Goal: Check status: Check status

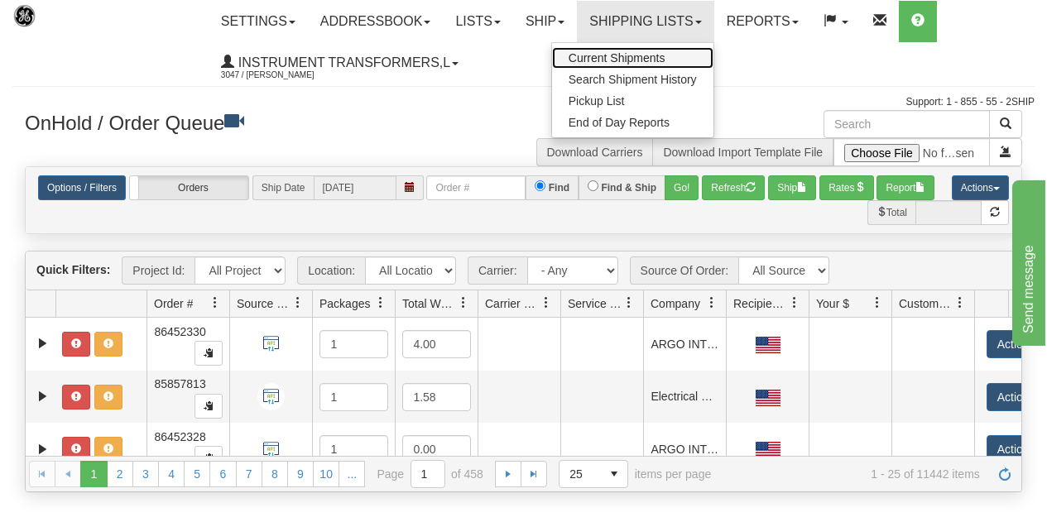
click at [622, 56] on span "Current Shipments" at bounding box center [617, 57] width 97 height 13
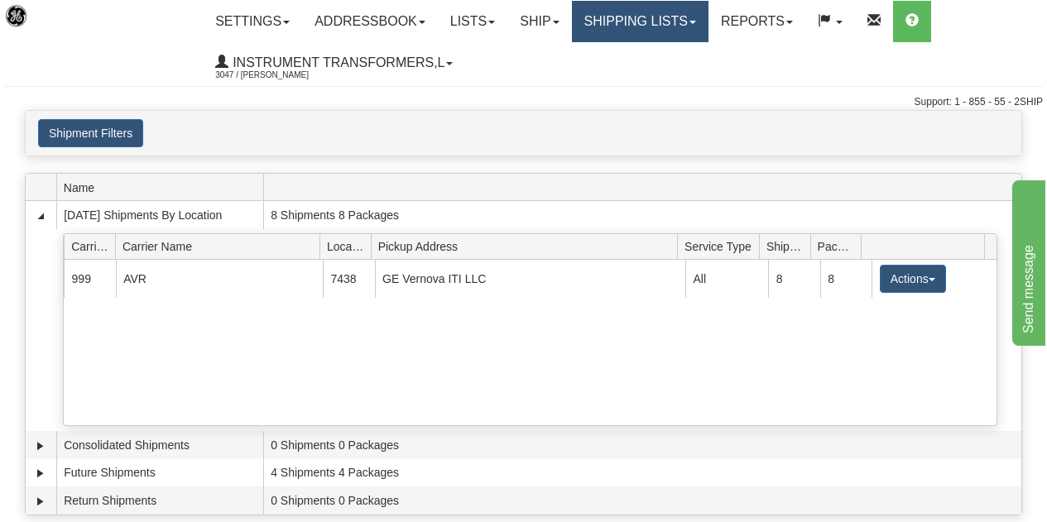
click at [648, 22] on link "Shipping lists" at bounding box center [640, 21] width 137 height 41
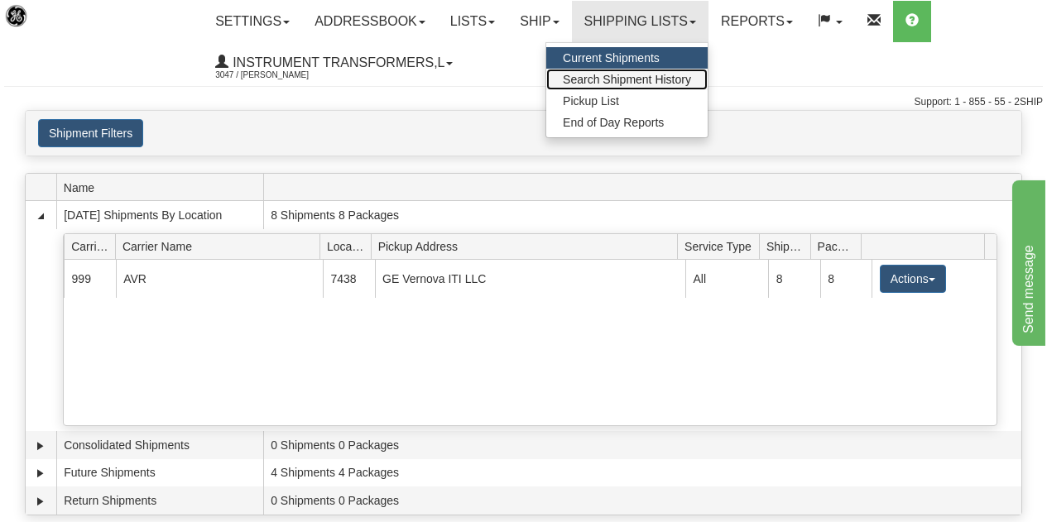
click at [640, 78] on span "Search Shipment History" at bounding box center [627, 79] width 128 height 13
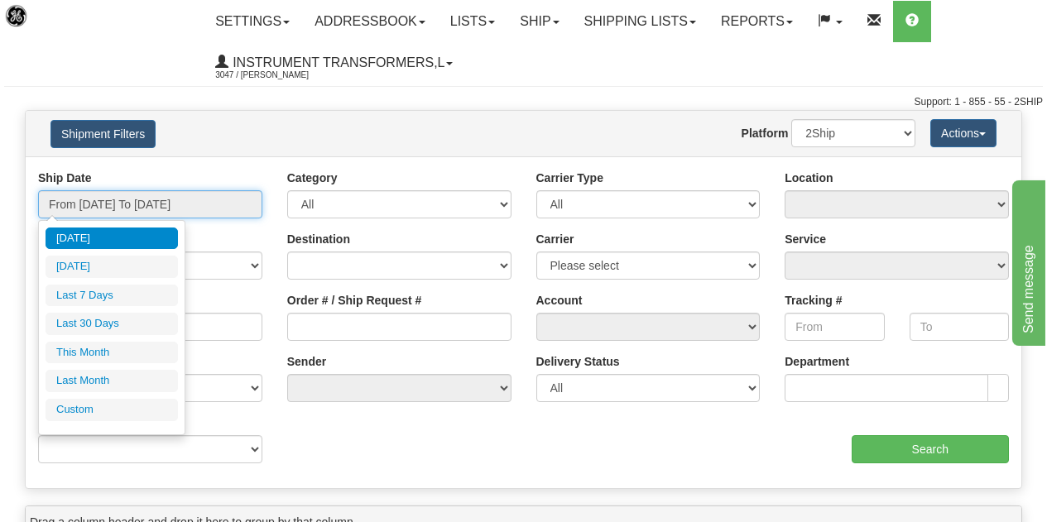
click at [209, 206] on input "From [DATE] To [DATE]" at bounding box center [150, 204] width 224 height 28
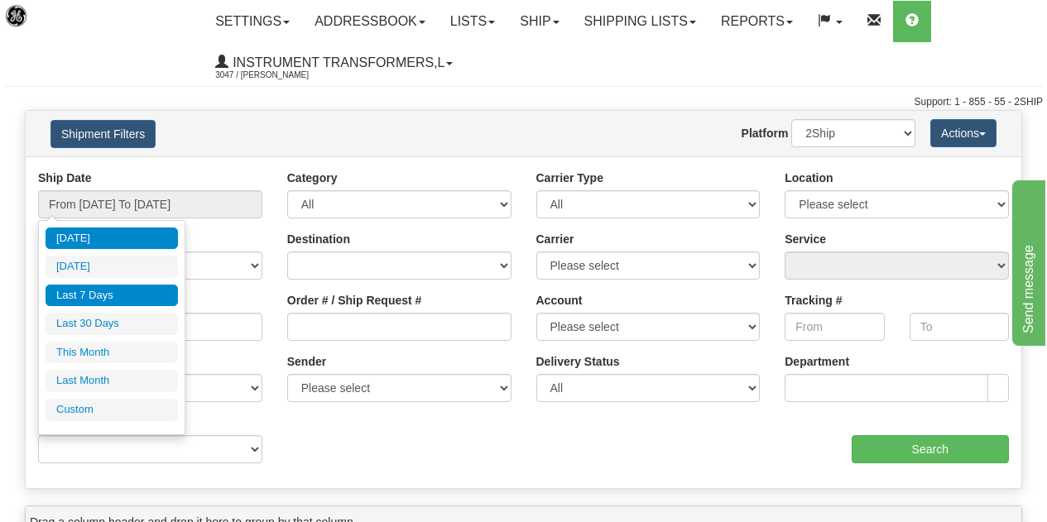
click at [94, 292] on li "Last 7 Days" at bounding box center [112, 296] width 132 height 22
type input "From 09/19/2025 To 09/25/2025"
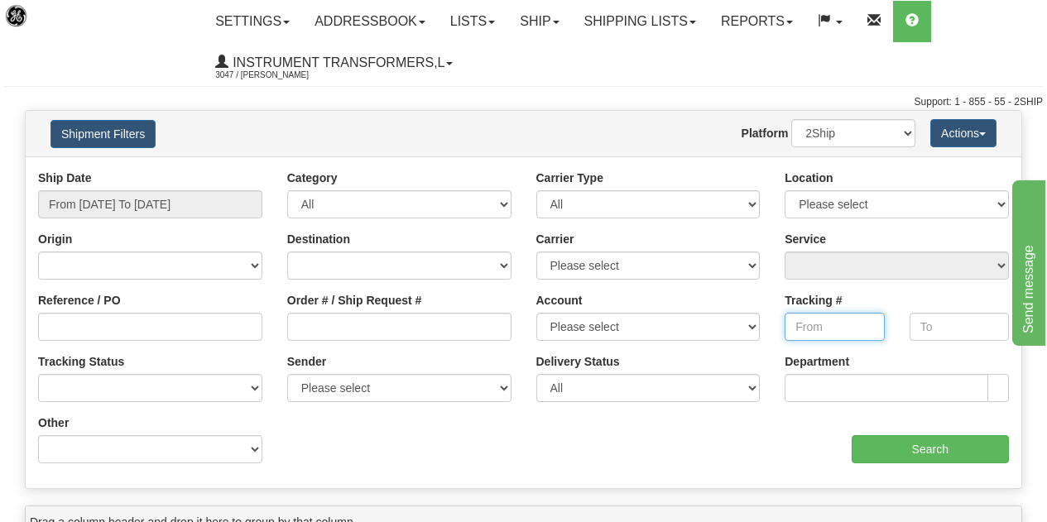
click at [805, 320] on input "Tracking #" at bounding box center [834, 327] width 99 height 28
paste input "10827749915969"
type input "10827749915969"
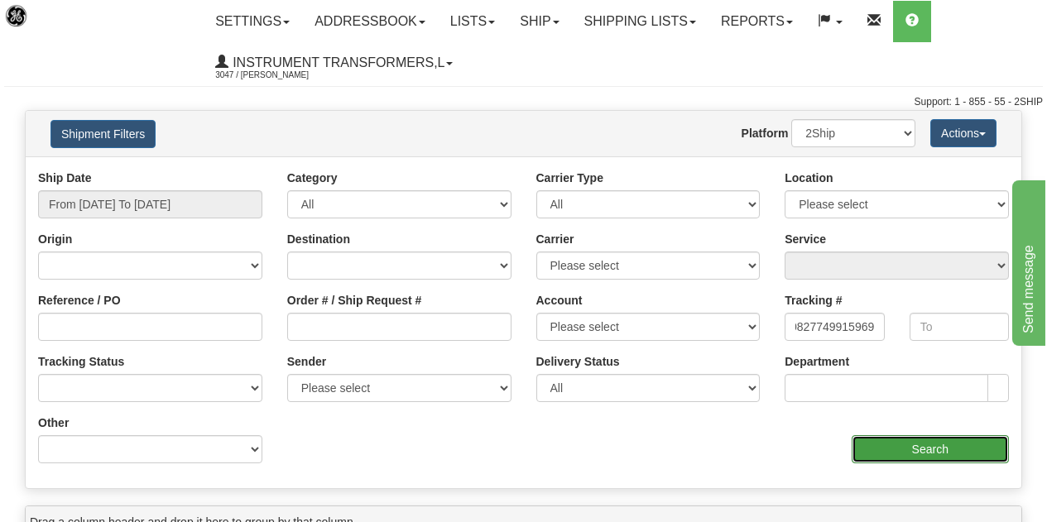
click at [928, 446] on input "Search" at bounding box center [931, 449] width 158 height 28
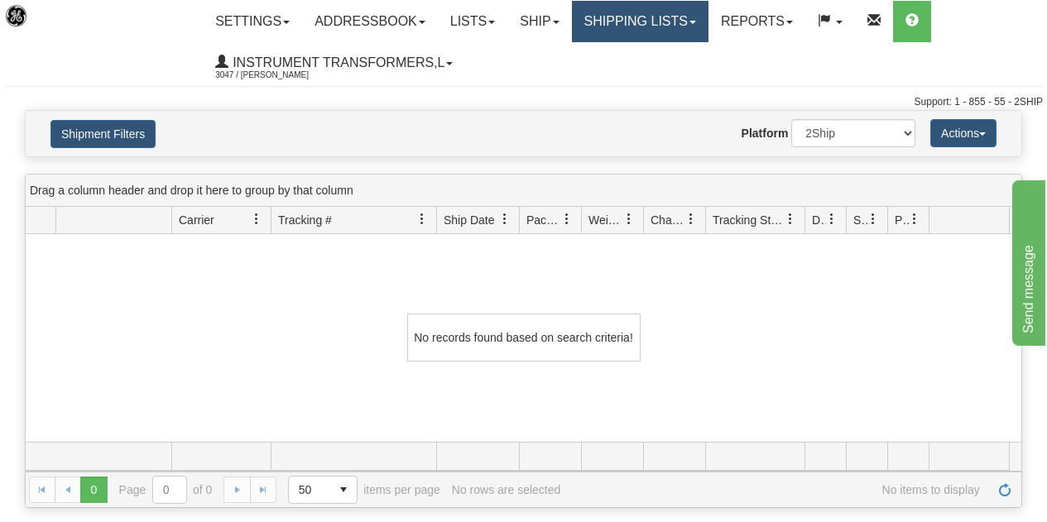
click at [675, 19] on link "Shipping lists" at bounding box center [640, 21] width 137 height 41
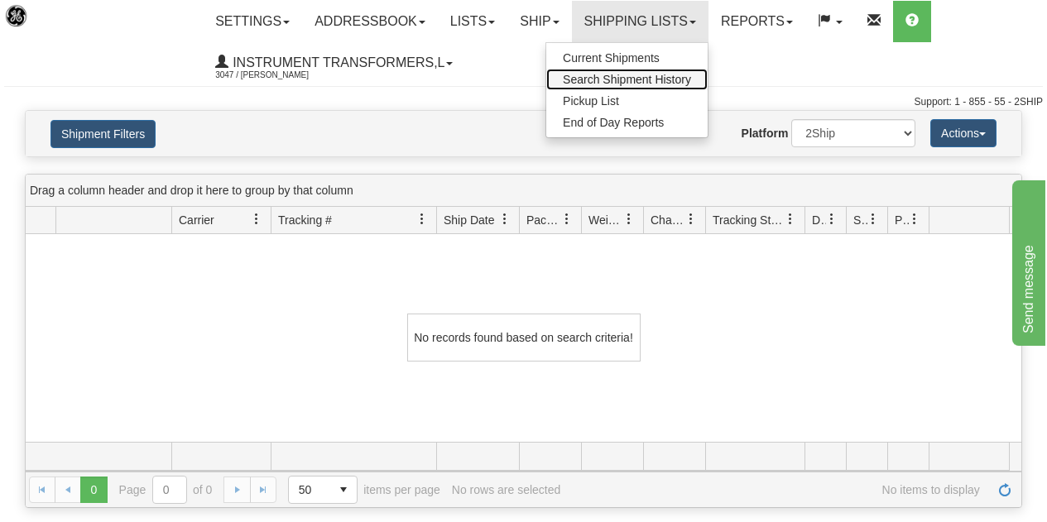
click at [616, 79] on span "Search Shipment History" at bounding box center [627, 79] width 128 height 13
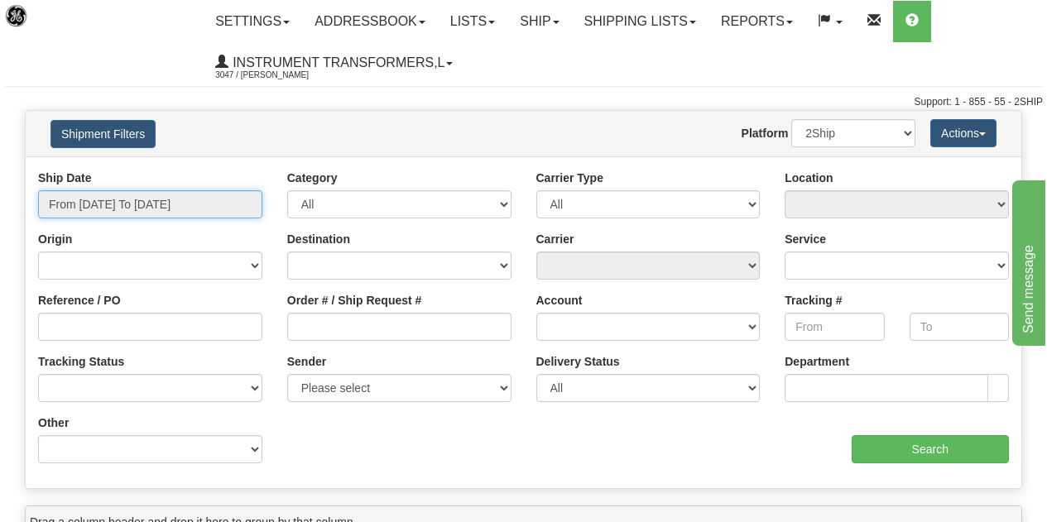
click at [177, 208] on input "From [DATE] To [DATE]" at bounding box center [150, 204] width 224 height 28
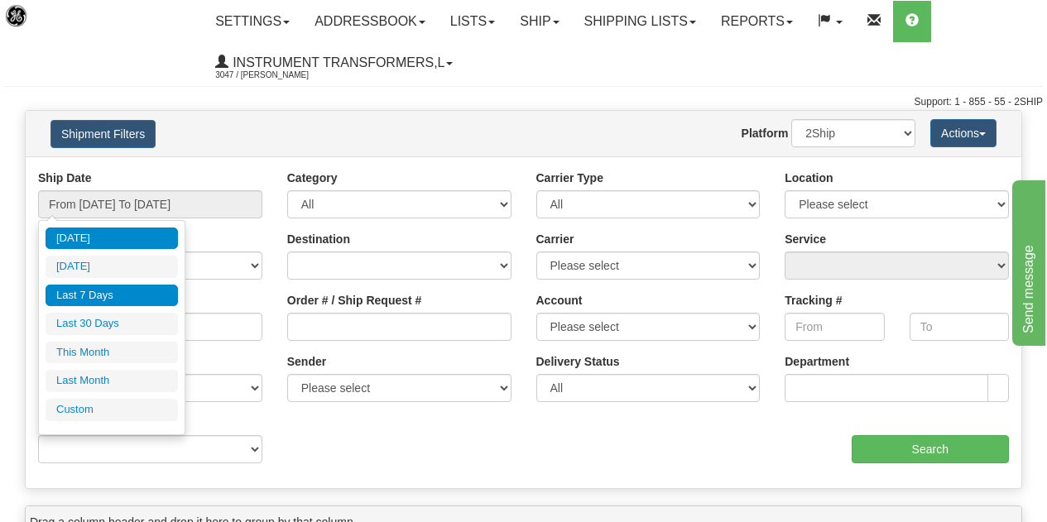
click at [84, 297] on li "Last 7 Days" at bounding box center [112, 296] width 132 height 22
type input "From 09/19/2025 To 09/25/2025"
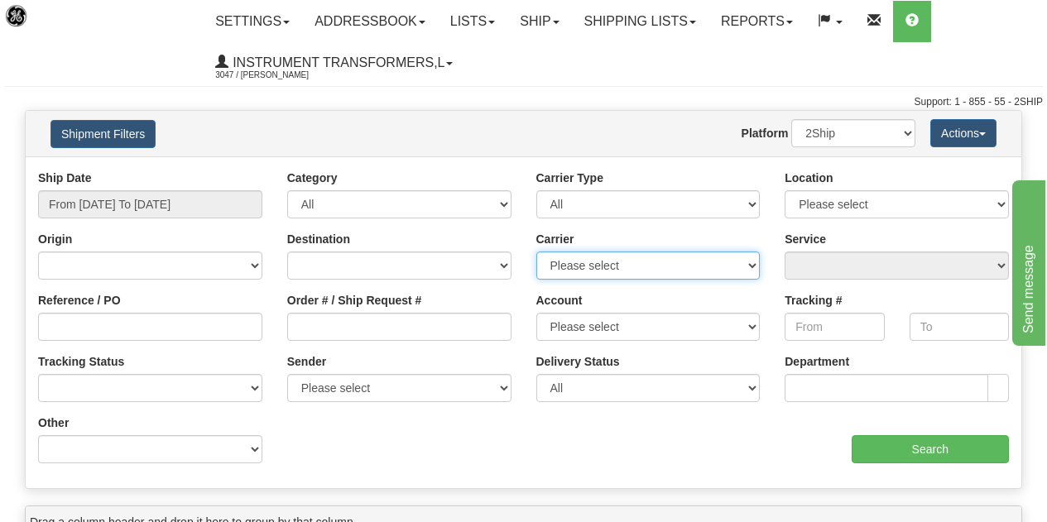
click at [749, 267] on select "Please select DHL FedEx Express® FedEx® LTL My Carrier UPS" at bounding box center [648, 266] width 224 height 28
select select "2"
click at [536, 252] on select "Please select DHL FedEx Express® FedEx® LTL My Carrier UPS" at bounding box center [648, 266] width 224 height 28
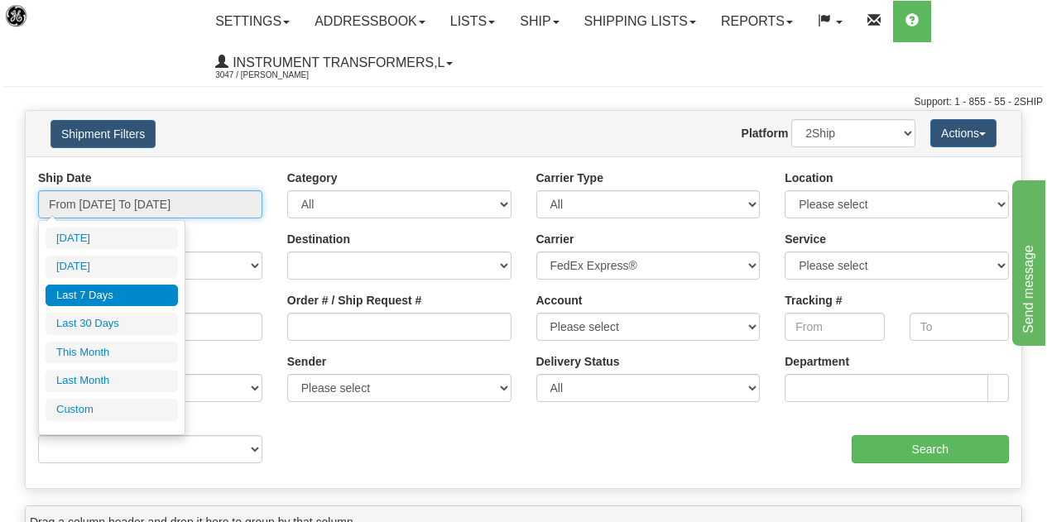
click at [223, 204] on input "From [DATE] To [DATE]" at bounding box center [150, 204] width 224 height 28
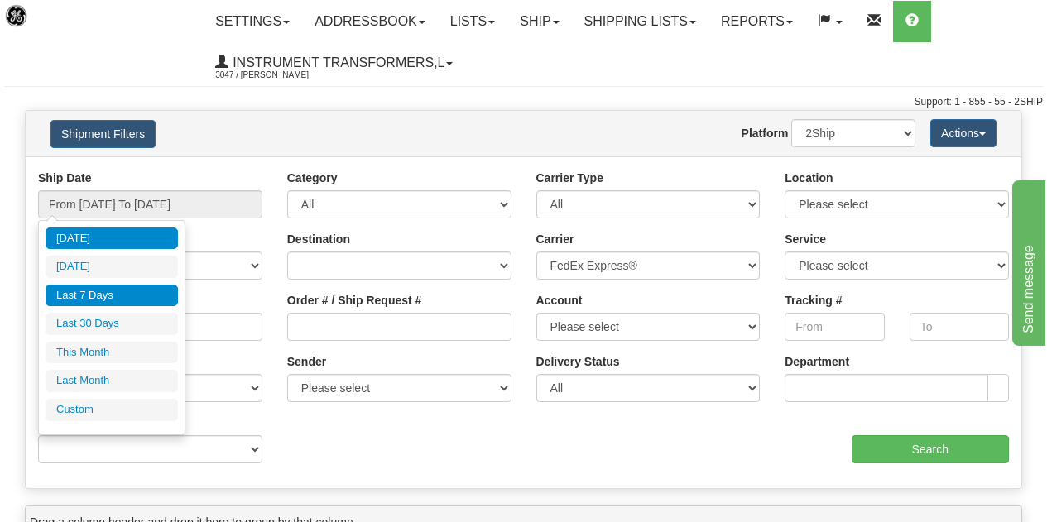
click at [94, 245] on li "[DATE]" at bounding box center [112, 239] width 132 height 22
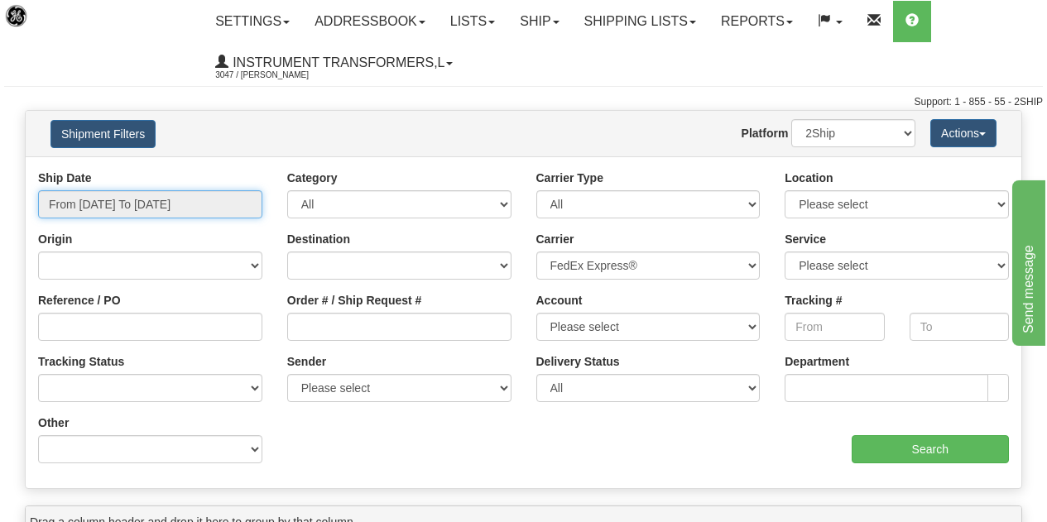
click at [251, 203] on input "From 09/25/2025 To 09/25/2025" at bounding box center [150, 204] width 224 height 28
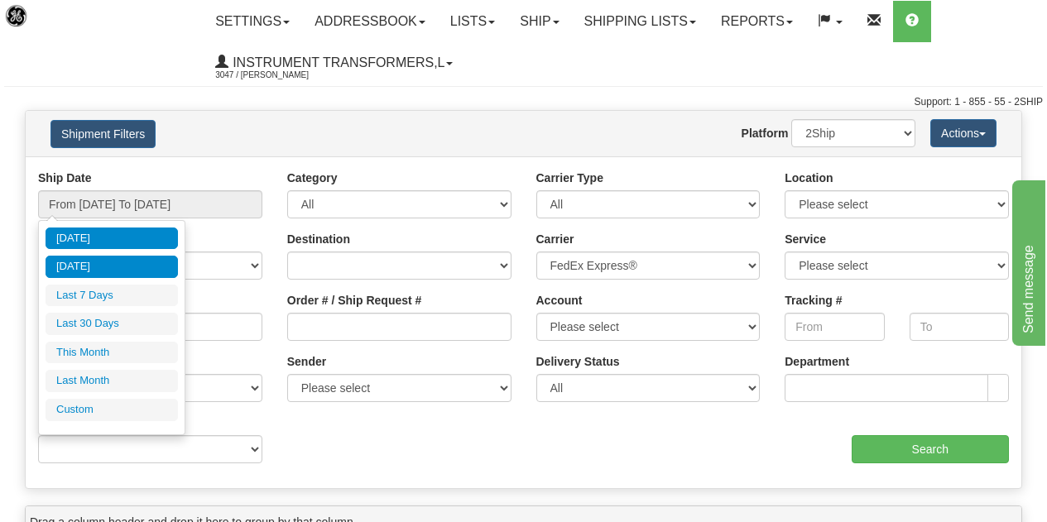
click at [113, 267] on li "[DATE]" at bounding box center [112, 267] width 132 height 22
type input "From 09/24/2025 To 09/24/2025"
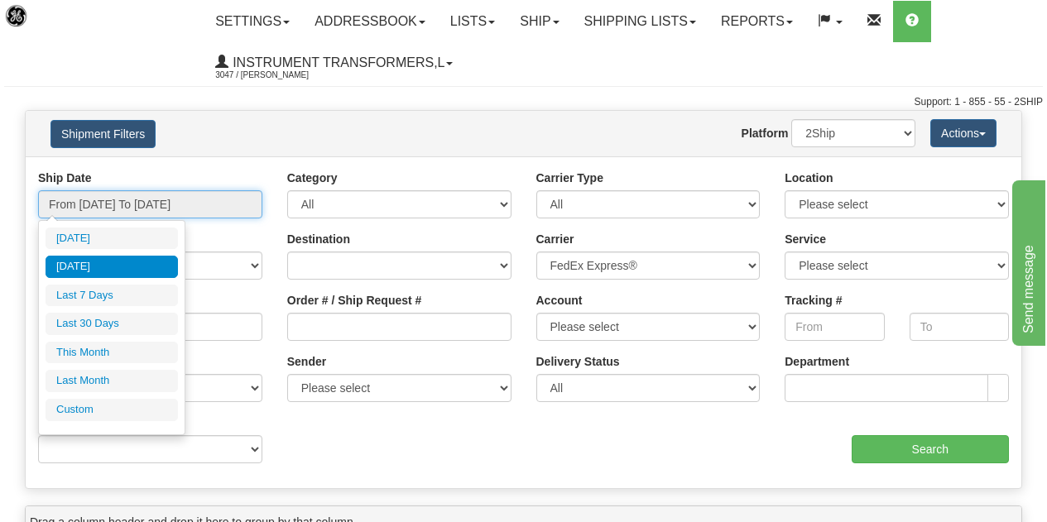
click at [206, 206] on input "From 09/24/2025 To 09/24/2025" at bounding box center [150, 204] width 224 height 28
click at [189, 204] on input "From 09/24/2025 To 09/24/2025" at bounding box center [150, 204] width 224 height 28
click at [180, 203] on input "From 09/24/2025 To 09/24/2025" at bounding box center [150, 204] width 224 height 28
click at [179, 203] on input "From 09/24/2025 To 09/24/2025" at bounding box center [150, 204] width 224 height 28
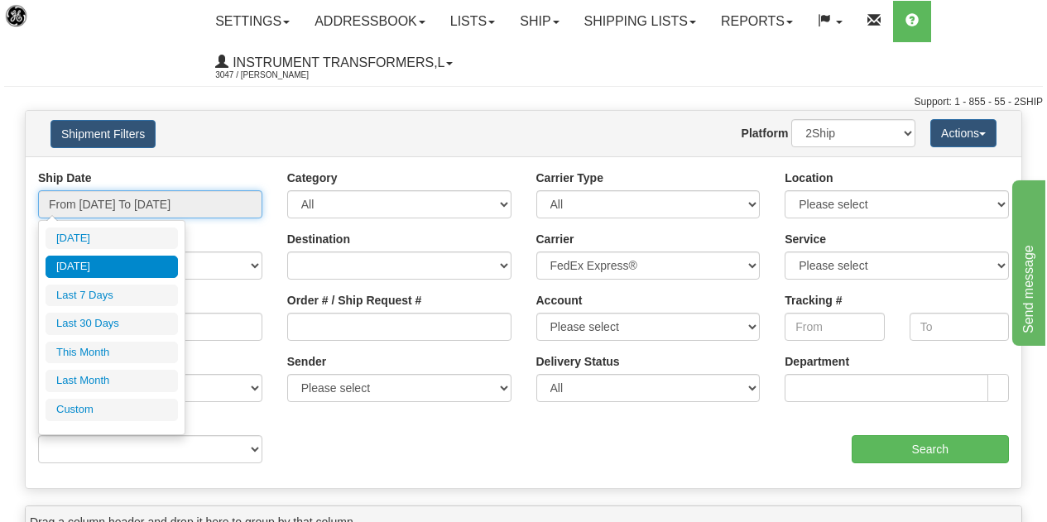
click at [182, 201] on input "From 09/24/2025 To 09/24/2025" at bounding box center [150, 204] width 224 height 28
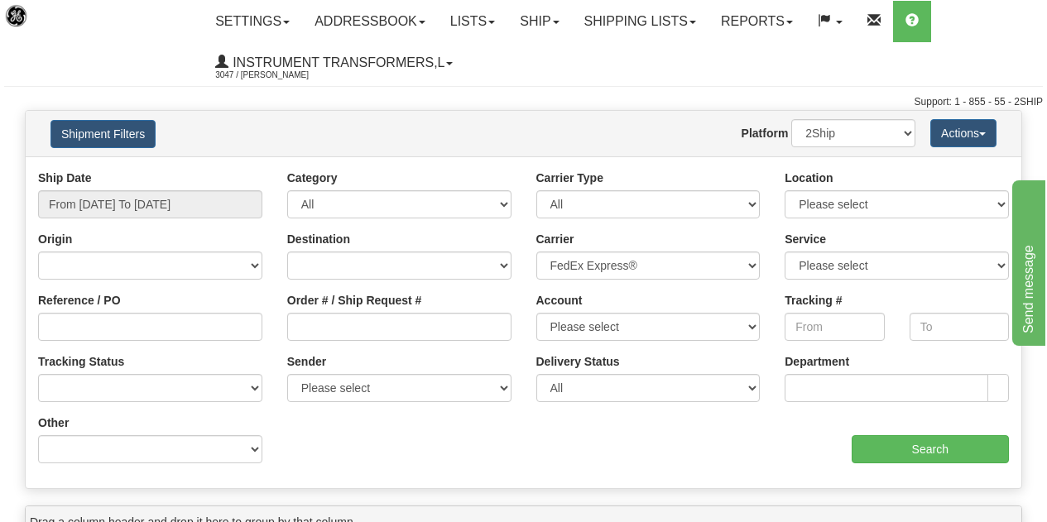
click at [246, 168] on div "Ship Date From 09/24/2025 To 09/24/2025 Category All Inbound Outbound Carrier T…" at bounding box center [524, 322] width 996 height 332
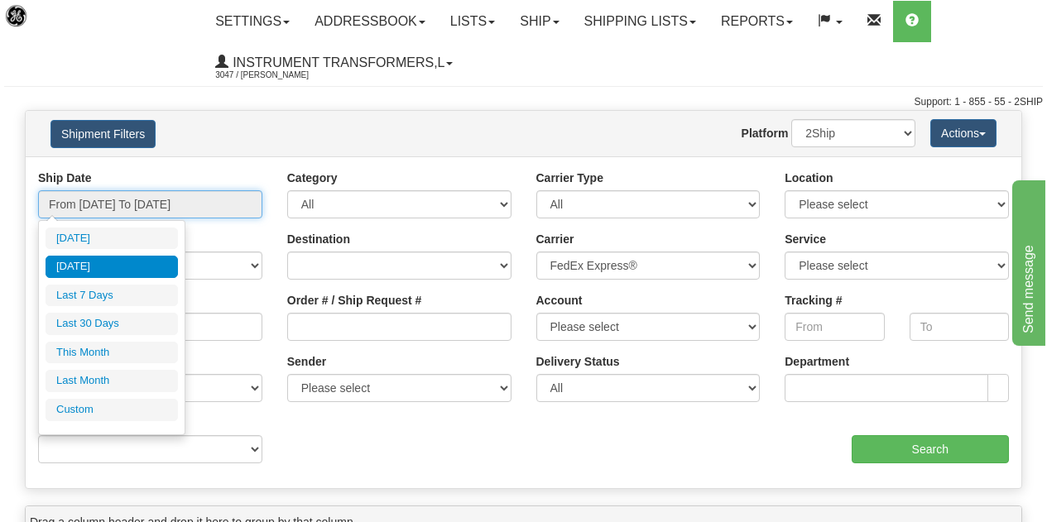
click at [182, 200] on input "From 09/24/2025 To 09/24/2025" at bounding box center [150, 204] width 224 height 28
click at [181, 201] on input "From 09/24/2025 To 09/24/2025" at bounding box center [150, 204] width 224 height 28
click at [183, 204] on input "From 09/24/2025 To 09/24/2025" at bounding box center [150, 204] width 224 height 28
click at [258, 200] on input "From 09/24/2025 To 09/24/2025" at bounding box center [150, 204] width 224 height 28
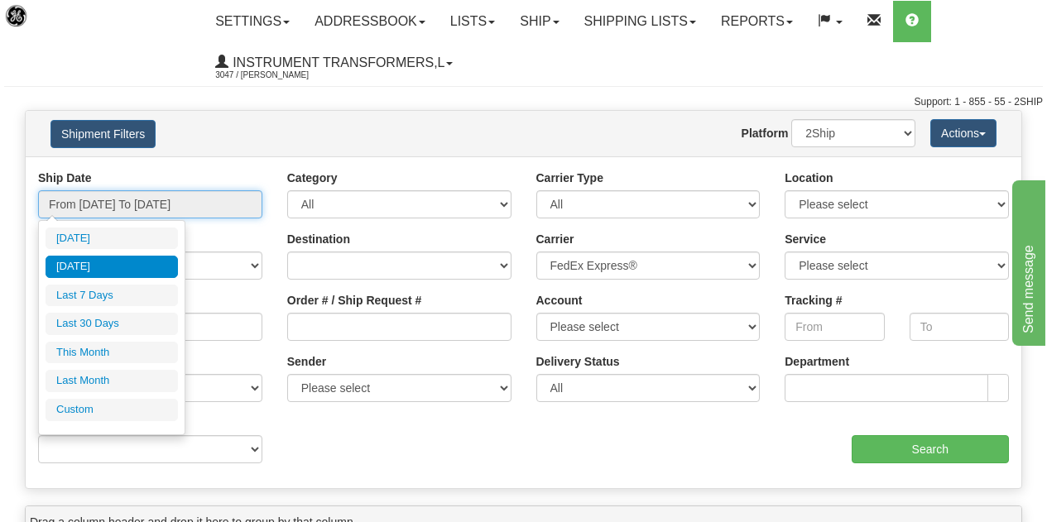
click at [228, 196] on input "From 09/24/2025 To 09/24/2025" at bounding box center [150, 204] width 224 height 28
click at [240, 159] on div "Ship Date From 09/24/2025 To 09/24/2025 Category All Inbound Outbound Carrier T…" at bounding box center [524, 322] width 996 height 332
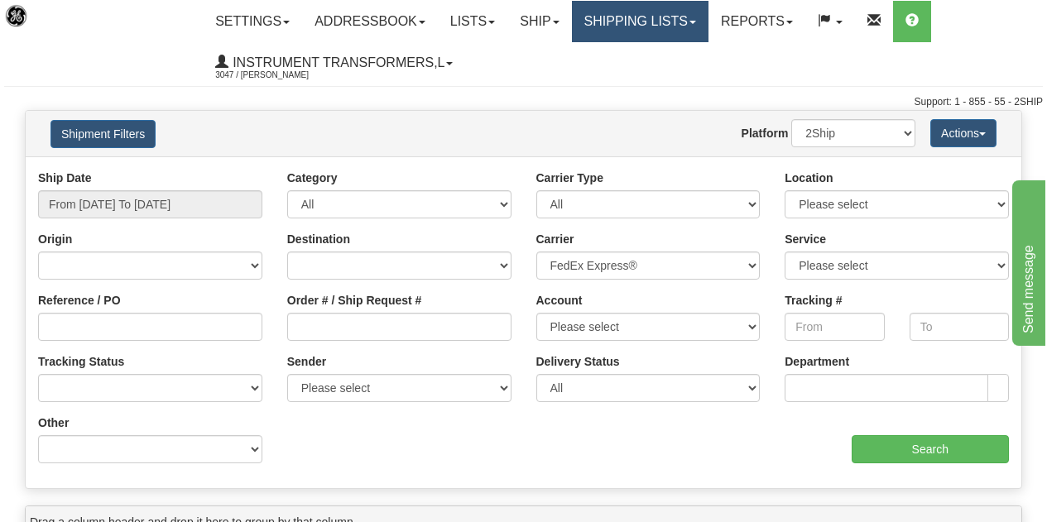
click at [699, 19] on link "Shipping lists" at bounding box center [640, 21] width 137 height 41
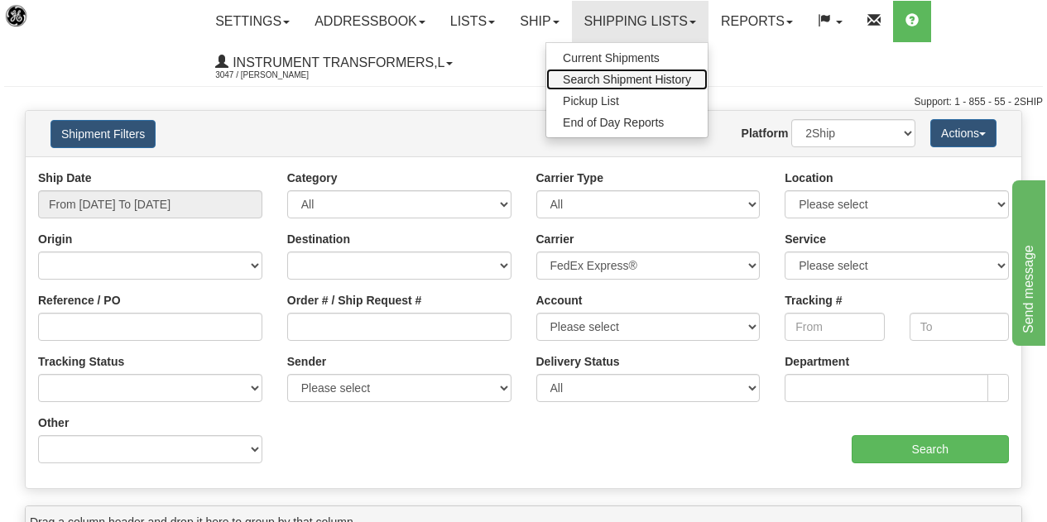
click at [632, 80] on span "Search Shipment History" at bounding box center [627, 79] width 128 height 13
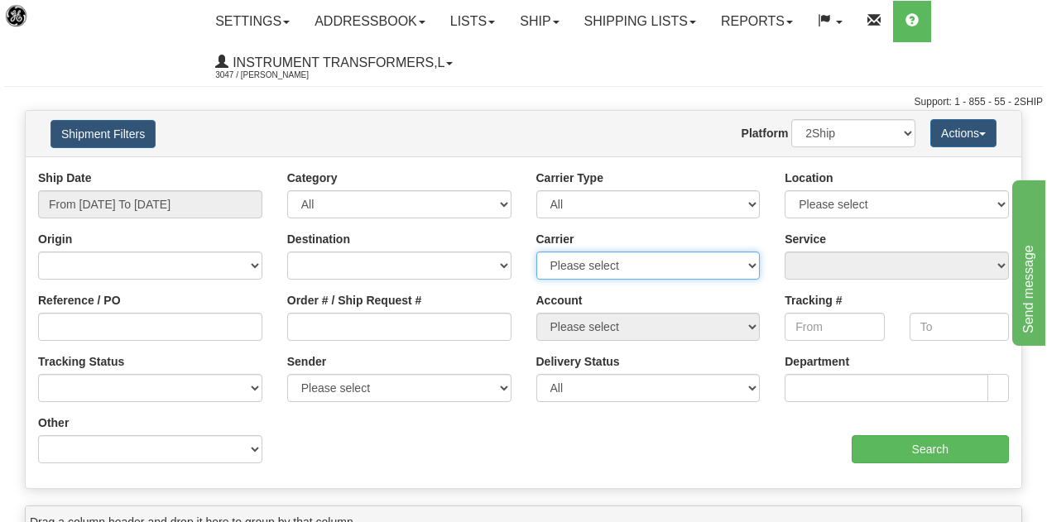
drag, startPoint x: 669, startPoint y: 265, endPoint x: 664, endPoint y: 276, distance: 11.9
click at [669, 265] on select "Please select DHL FedEx Express® FedEx® LTL My Carrier UPS" at bounding box center [648, 266] width 224 height 28
select select "2"
click at [536, 252] on select "Please select DHL FedEx Express® FedEx® LTL My Carrier UPS" at bounding box center [648, 266] width 224 height 28
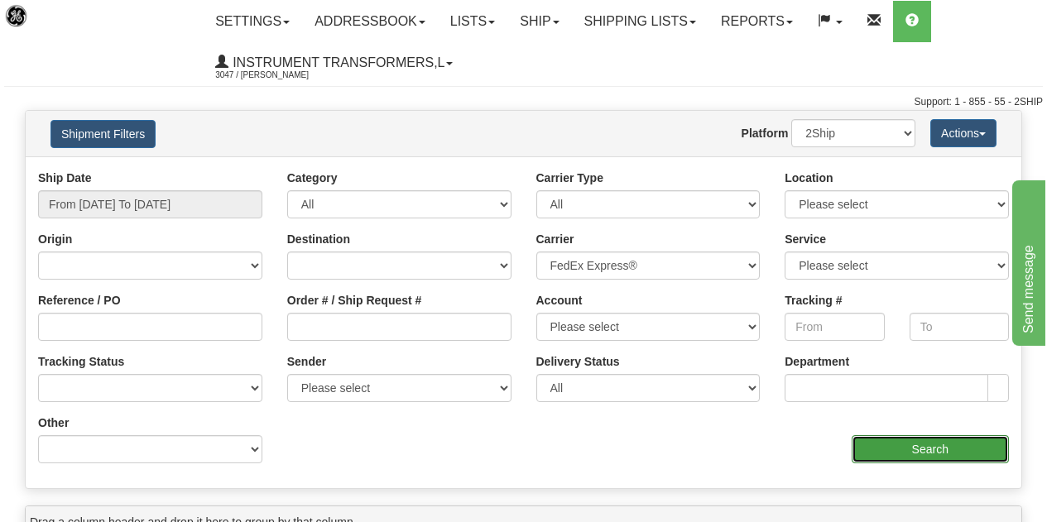
click at [916, 445] on input "Search" at bounding box center [931, 449] width 158 height 28
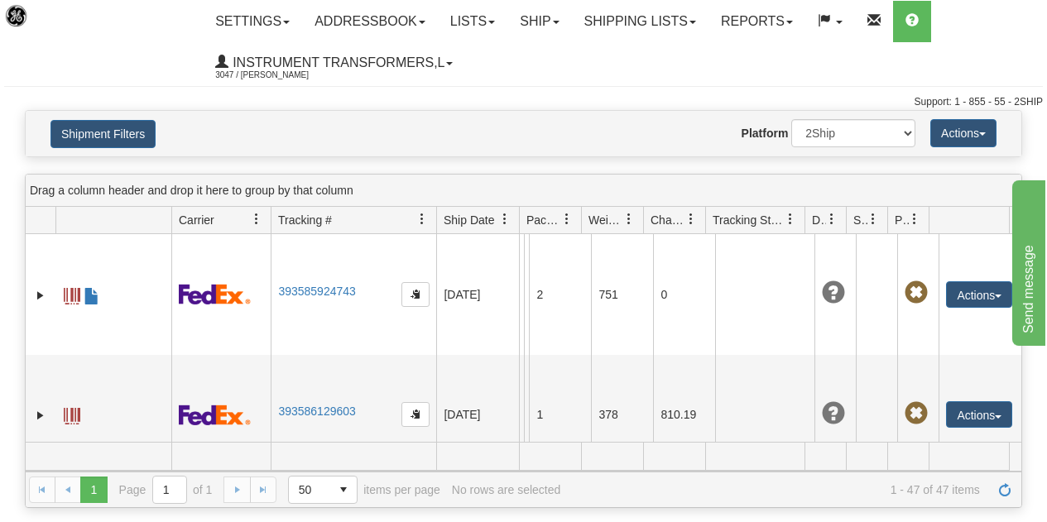
drag, startPoint x: 1156, startPoint y: 359, endPoint x: 1166, endPoint y: 367, distance: 11.8
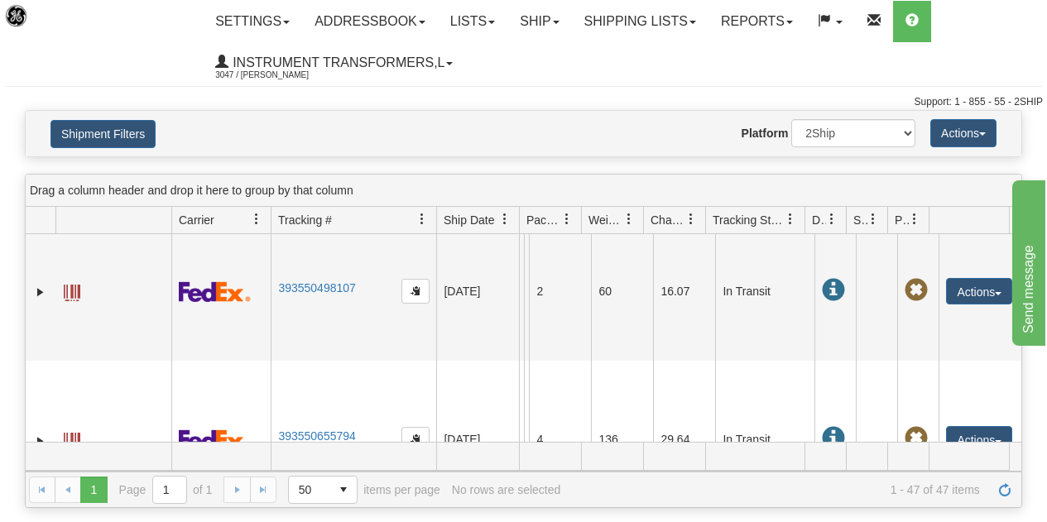
scroll to position [4619, 0]
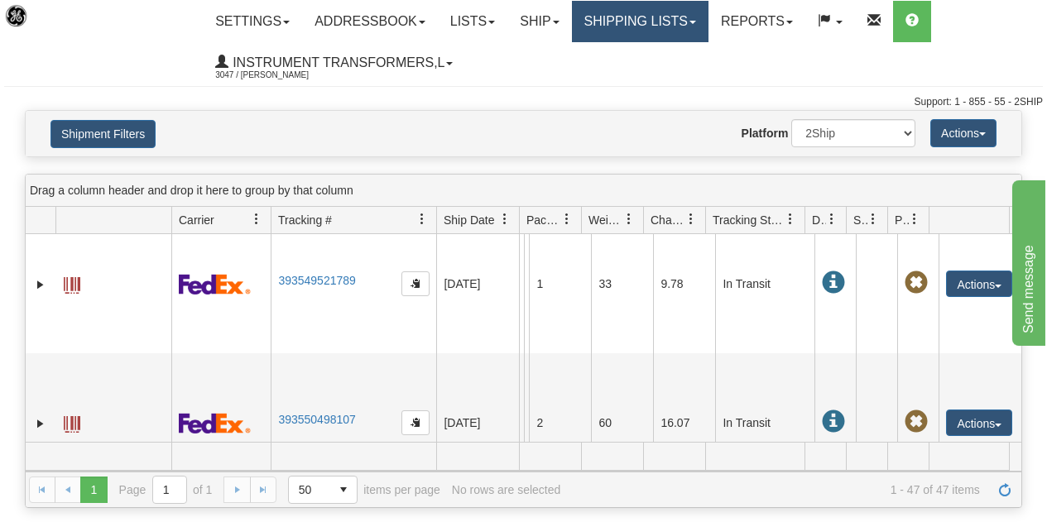
click at [655, 22] on link "Shipping lists" at bounding box center [640, 21] width 137 height 41
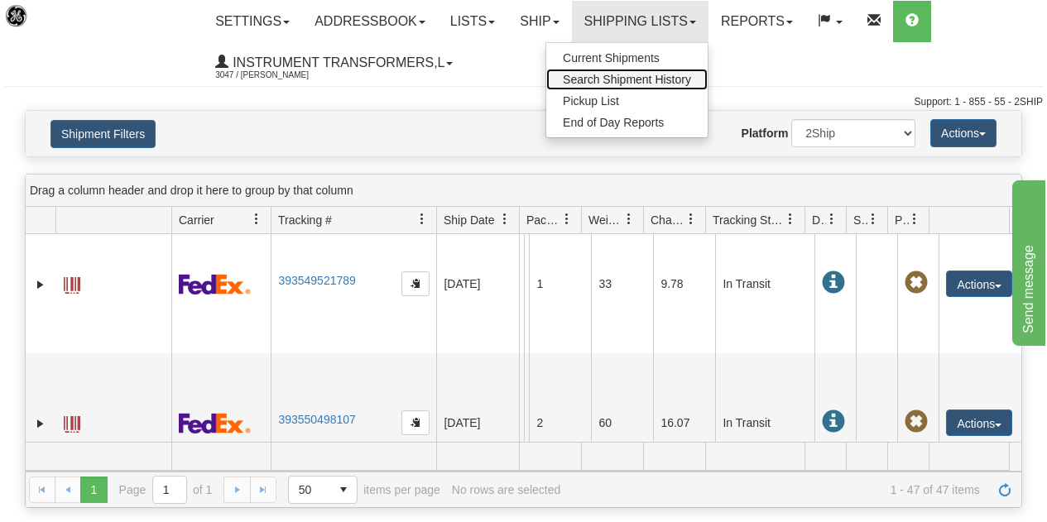
click at [623, 75] on span "Search Shipment History" at bounding box center [627, 79] width 128 height 13
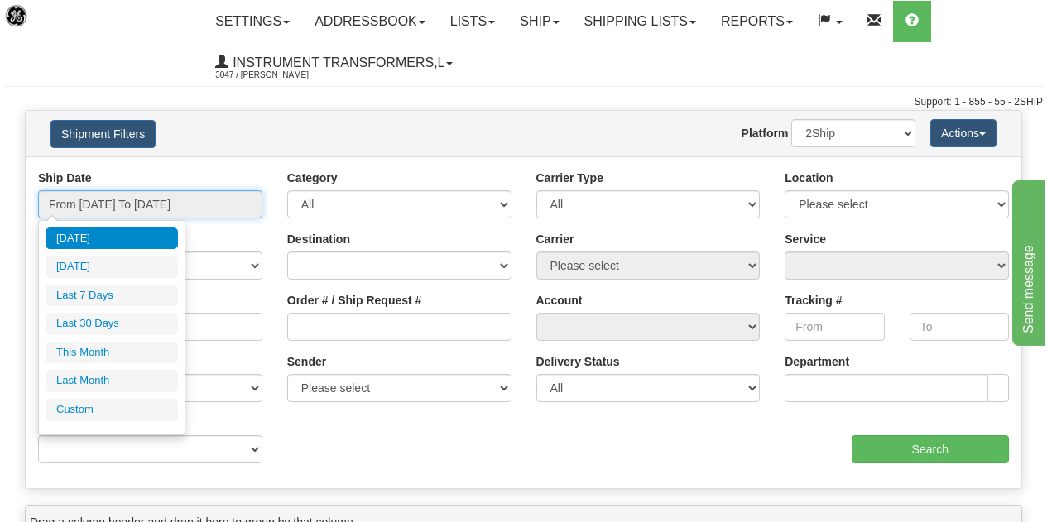
click at [233, 204] on input "From [DATE] To [DATE]" at bounding box center [150, 204] width 224 height 28
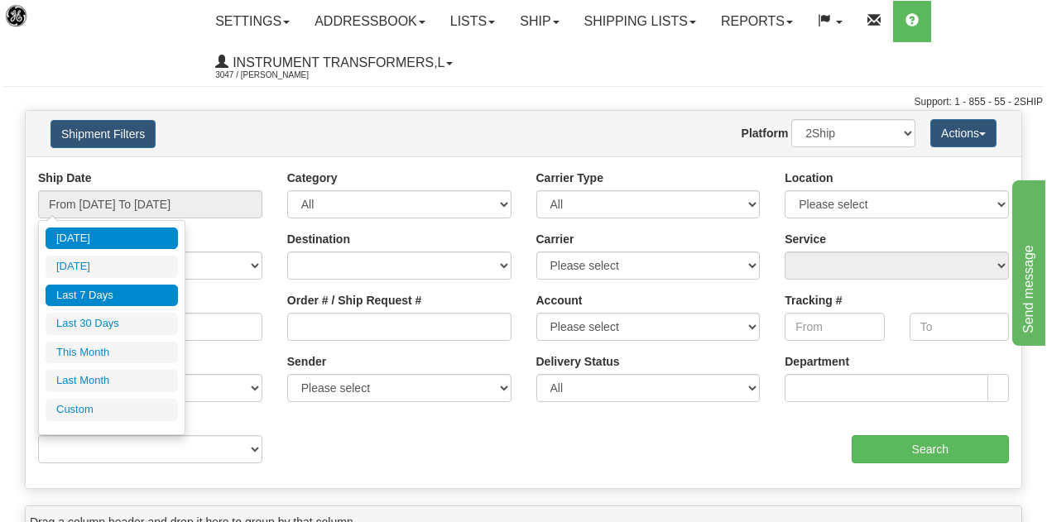
click at [90, 296] on li "Last 7 Days" at bounding box center [112, 296] width 132 height 22
type input "From [DATE] To [DATE]"
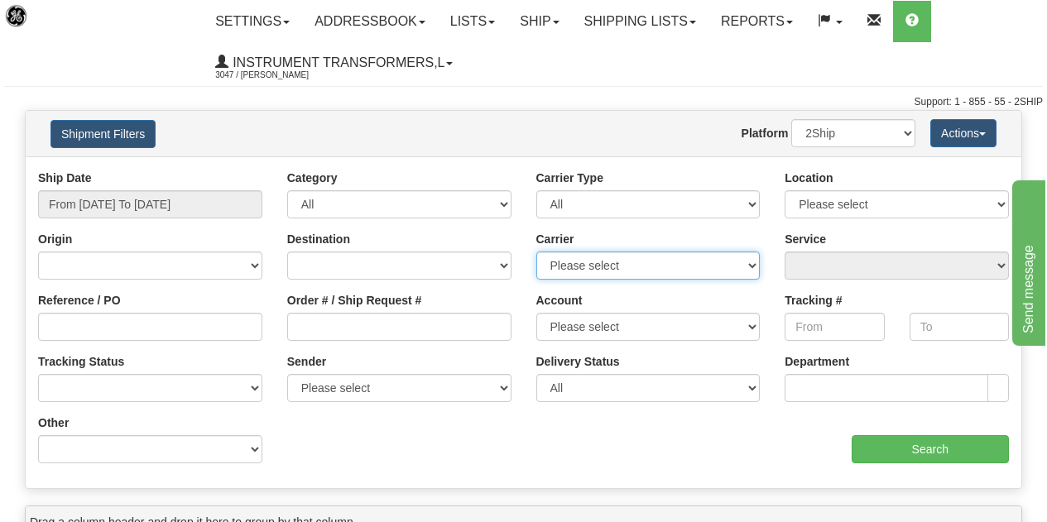
click at [749, 273] on select "Please select DHL FedEx Express® FedEx® LTL My Carrier UPS" at bounding box center [648, 266] width 224 height 28
select select "2"
click at [536, 252] on select "Please select DHL FedEx Express® FedEx® LTL My Carrier UPS" at bounding box center [648, 266] width 224 height 28
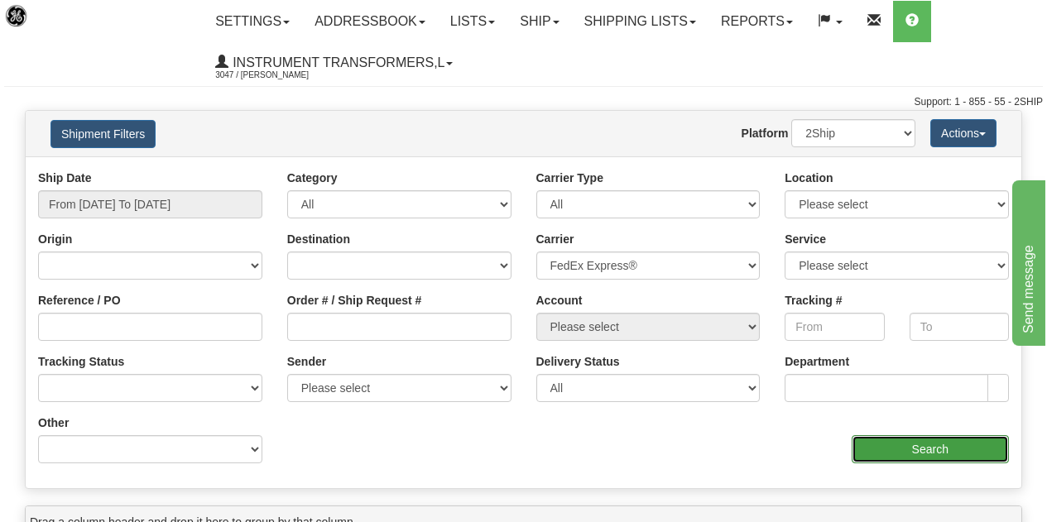
click at [940, 445] on input "Search" at bounding box center [931, 449] width 158 height 28
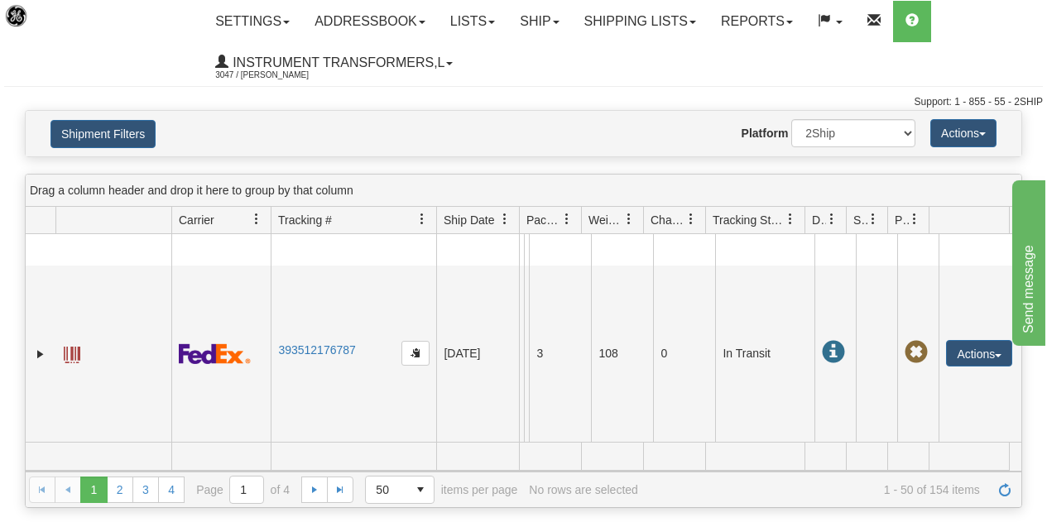
scroll to position [8501, 0]
click at [118, 487] on link "2" at bounding box center [120, 490] width 26 height 26
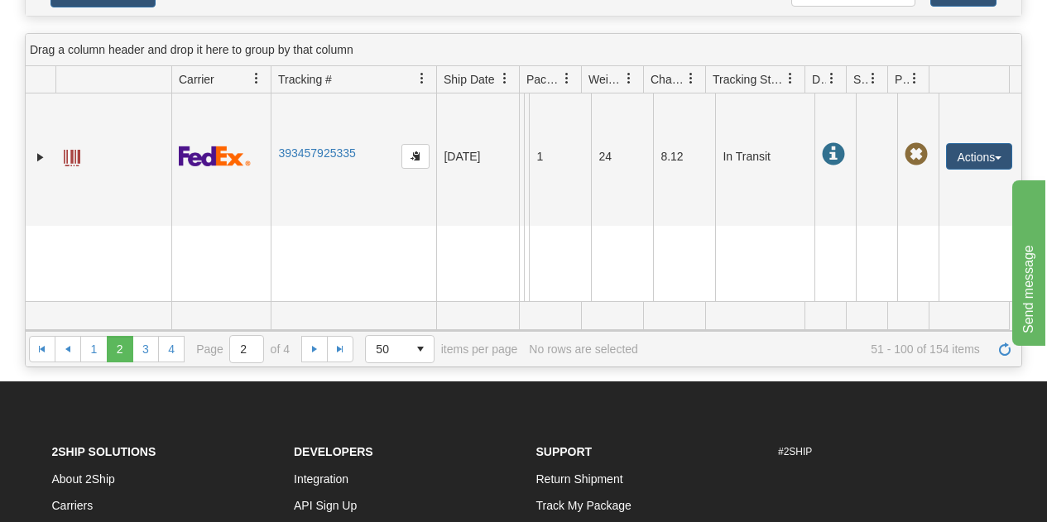
scroll to position [5353, 0]
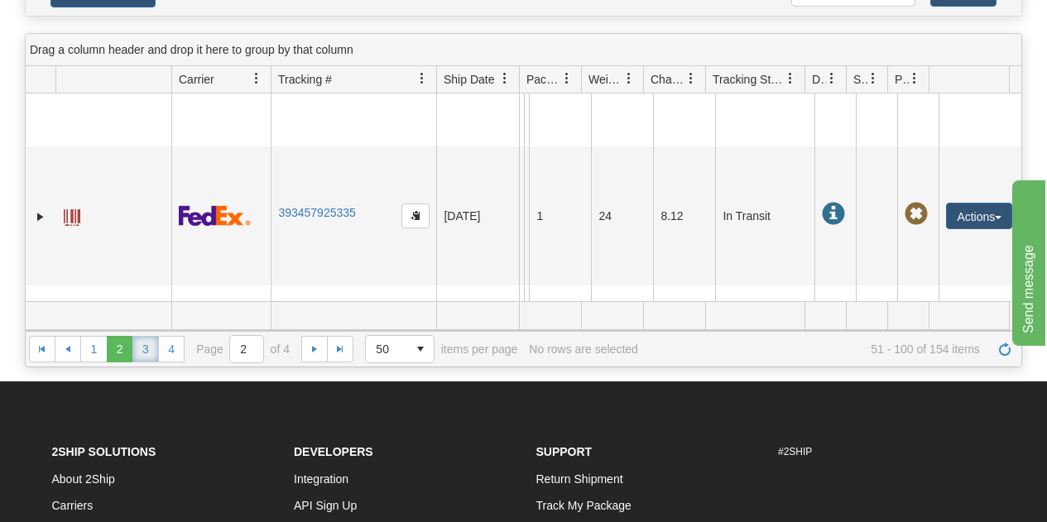
click at [139, 351] on link "3" at bounding box center [145, 349] width 26 height 26
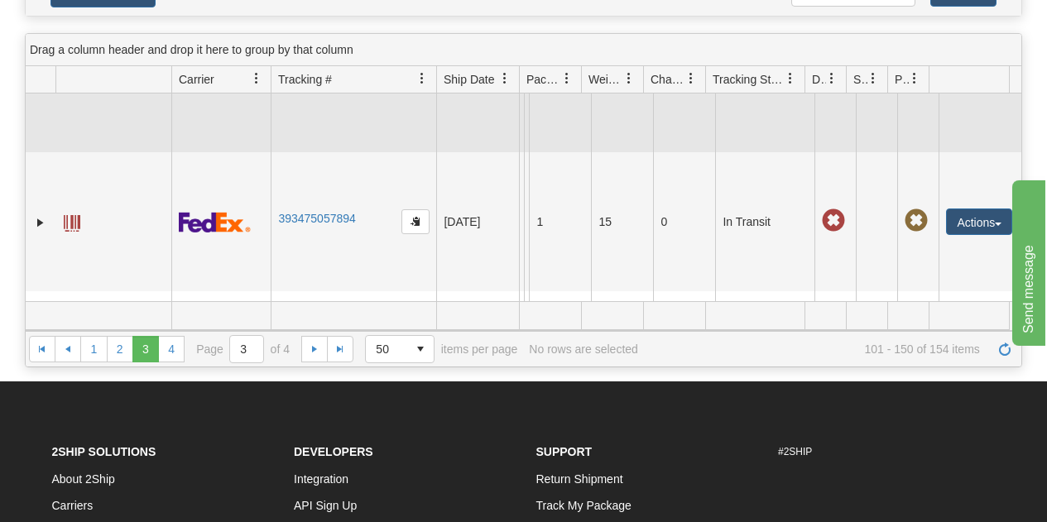
scroll to position [331, 0]
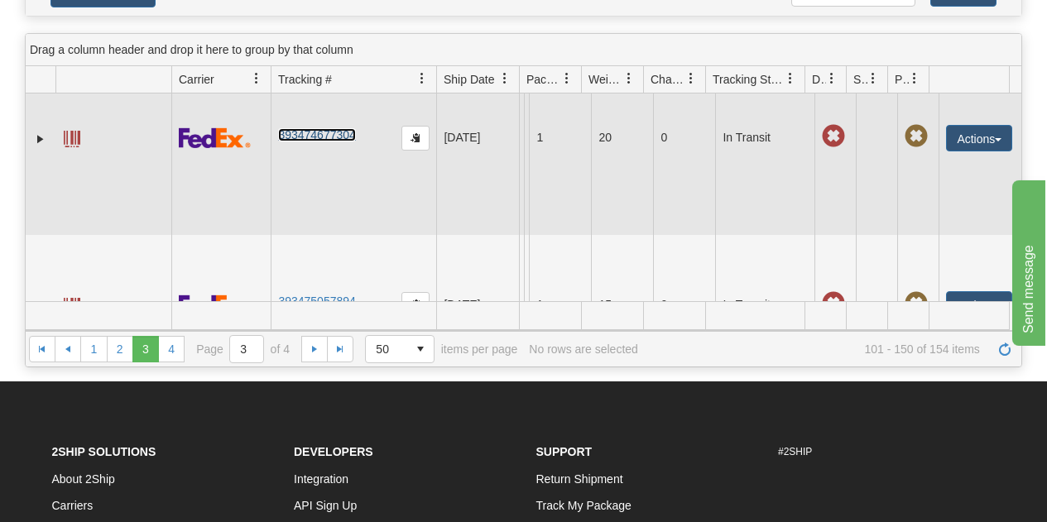
click at [311, 142] on link "393474677304" at bounding box center [316, 134] width 77 height 13
click at [995, 142] on span "button" at bounding box center [998, 139] width 7 height 3
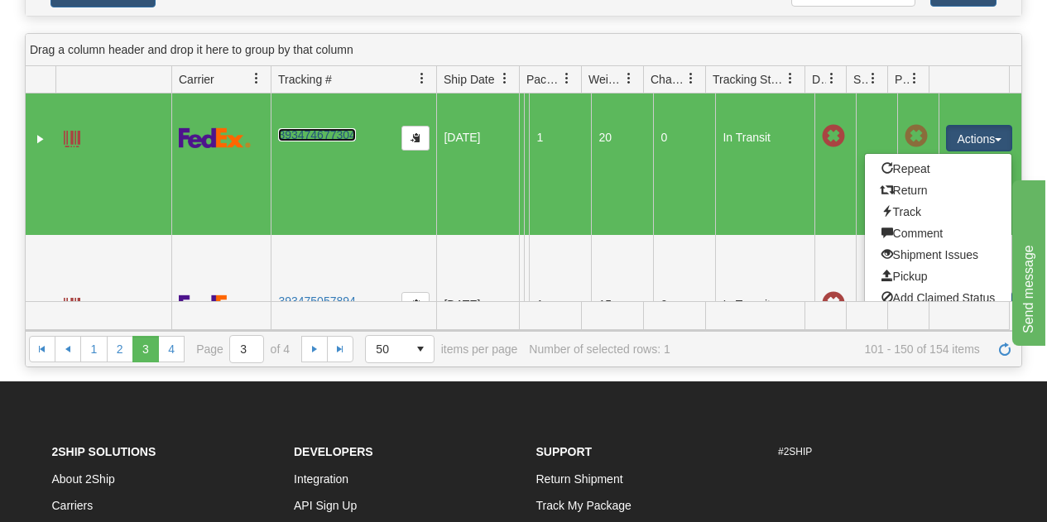
click at [343, 142] on link "393474677304" at bounding box center [316, 134] width 77 height 13
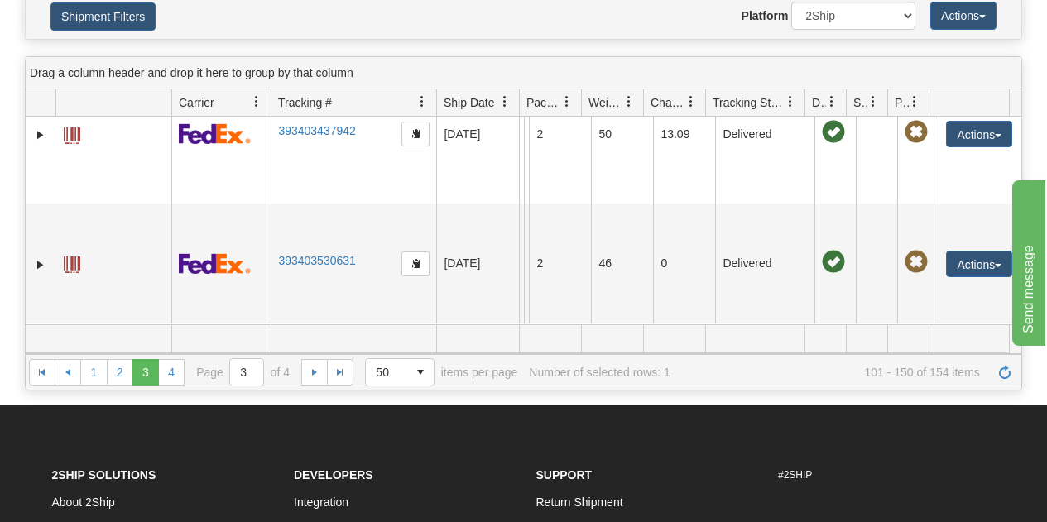
scroll to position [7573, 0]
click at [176, 376] on link "4" at bounding box center [171, 372] width 26 height 26
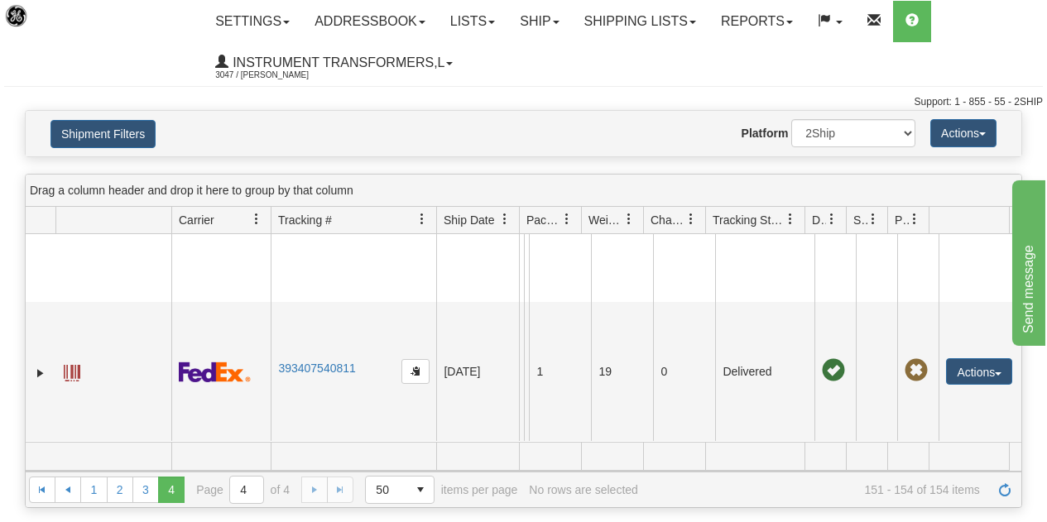
scroll to position [491, 0]
click at [424, 493] on span "select" at bounding box center [420, 490] width 26 height 26
click at [392, 440] on li "500" at bounding box center [401, 441] width 70 height 23
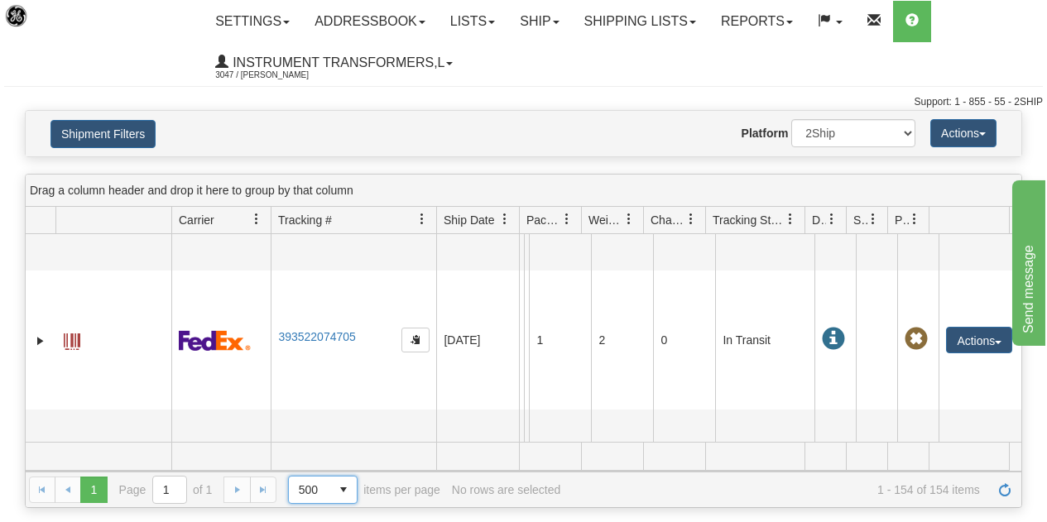
scroll to position [10265, 0]
